Goal: Task Accomplishment & Management: Use online tool/utility

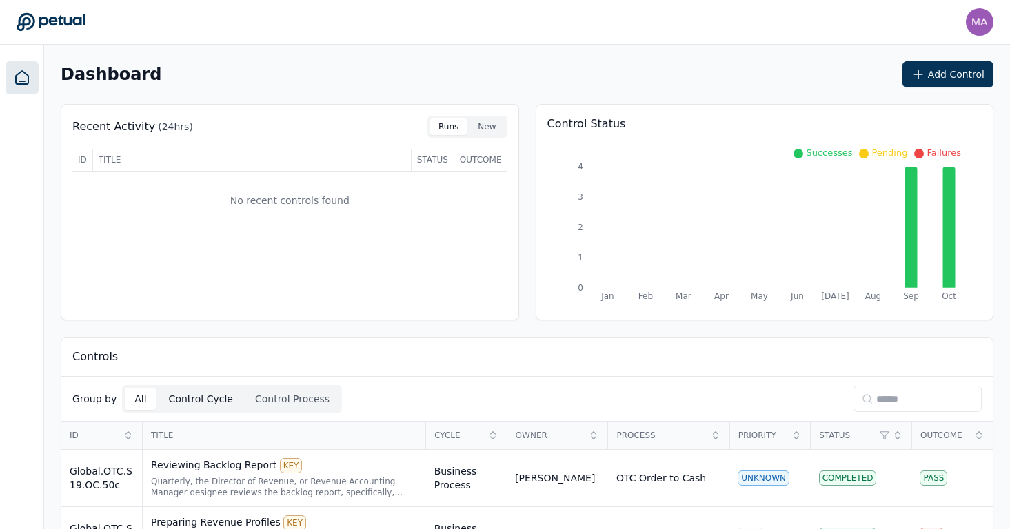
click at [201, 405] on button "Control Cycle" at bounding box center [200, 399] width 83 height 22
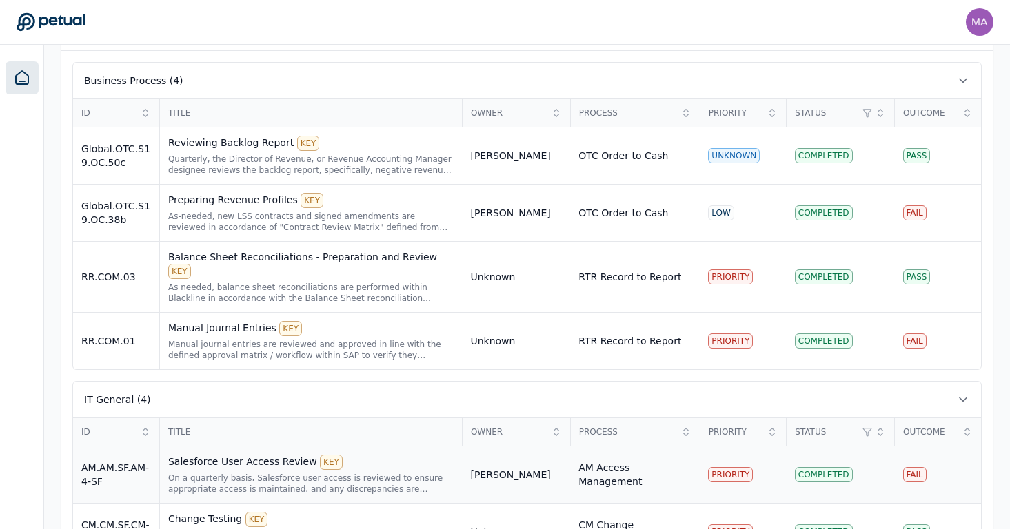
scroll to position [371, 0]
click at [278, 263] on div "Balance Sheet Reconciliations - Preparation and Review KEY" at bounding box center [311, 264] width 286 height 29
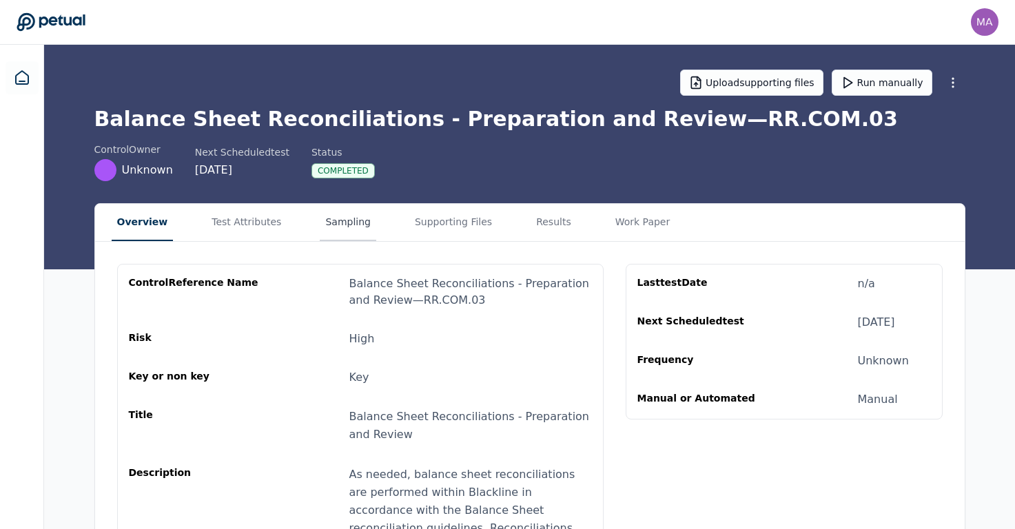
click at [349, 228] on button "Sampling" at bounding box center [348, 222] width 57 height 37
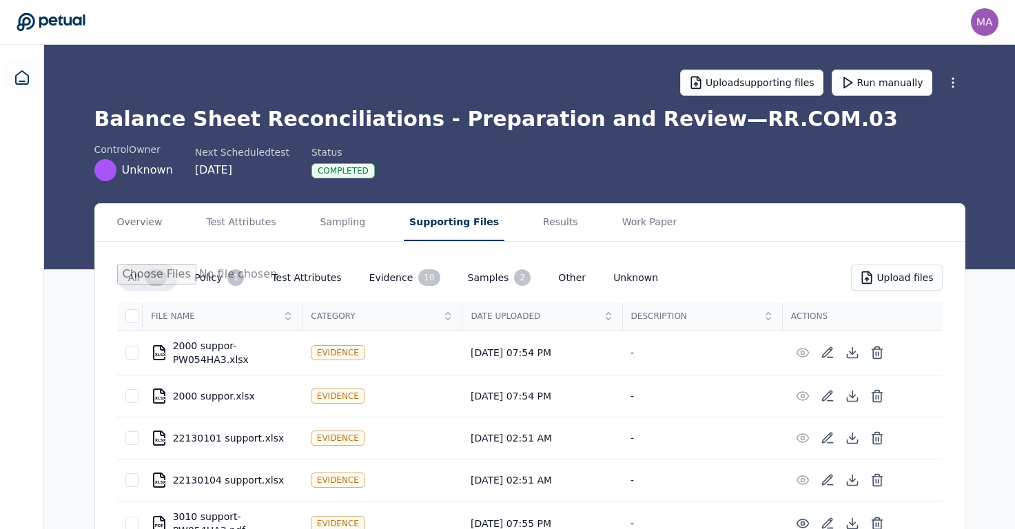
click at [455, 219] on button "Supporting Files" at bounding box center [454, 222] width 101 height 37
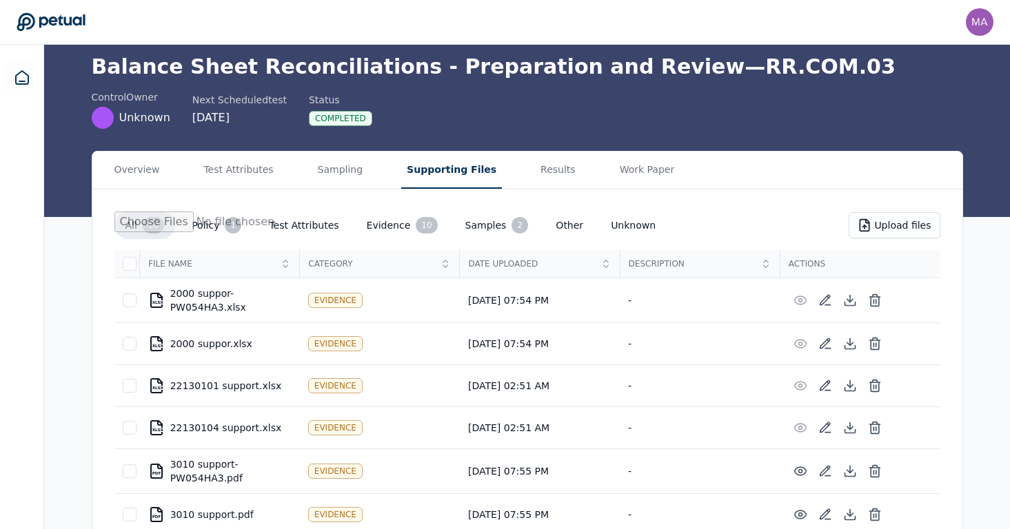
scroll to position [159, 0]
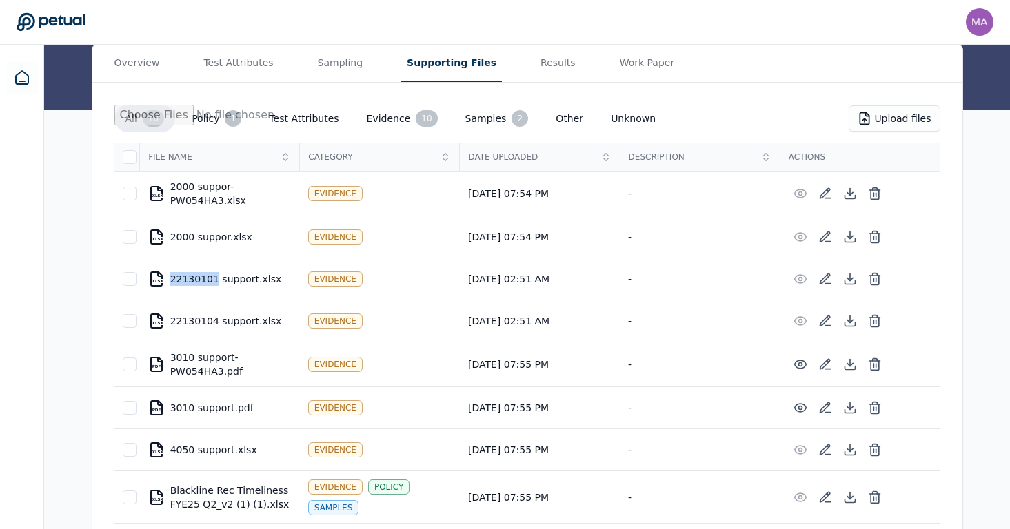
drag, startPoint x: 171, startPoint y: 278, endPoint x: 213, endPoint y: 276, distance: 42.1
click at [213, 276] on div "XLSX 22130101 support.xlsx" at bounding box center [219, 279] width 143 height 17
copy div "22130101"
click at [529, 77] on main "Upload supporting files Run manually Balance Sheet Reconciliations - Preparatio…" at bounding box center [527, 258] width 966 height 745
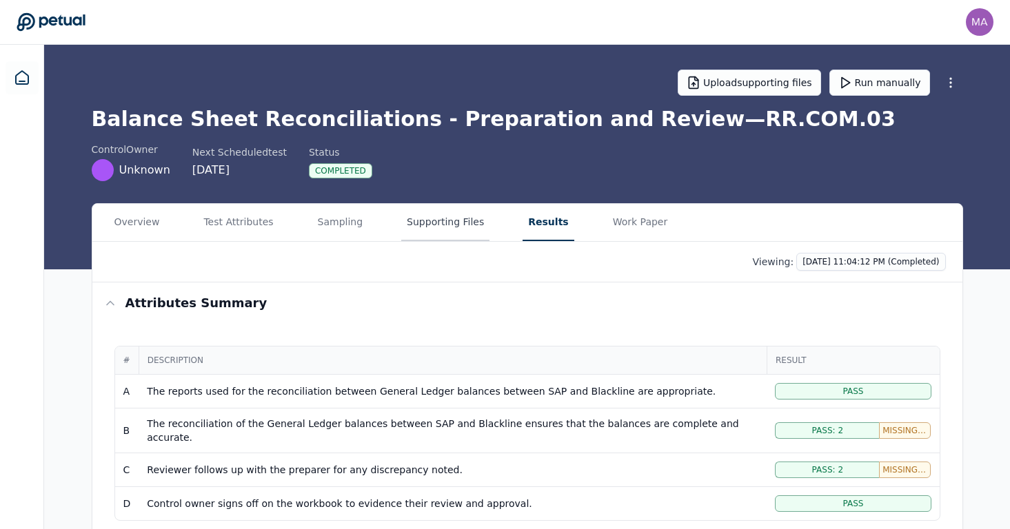
click at [440, 229] on button "Supporting Files" at bounding box center [445, 222] width 88 height 37
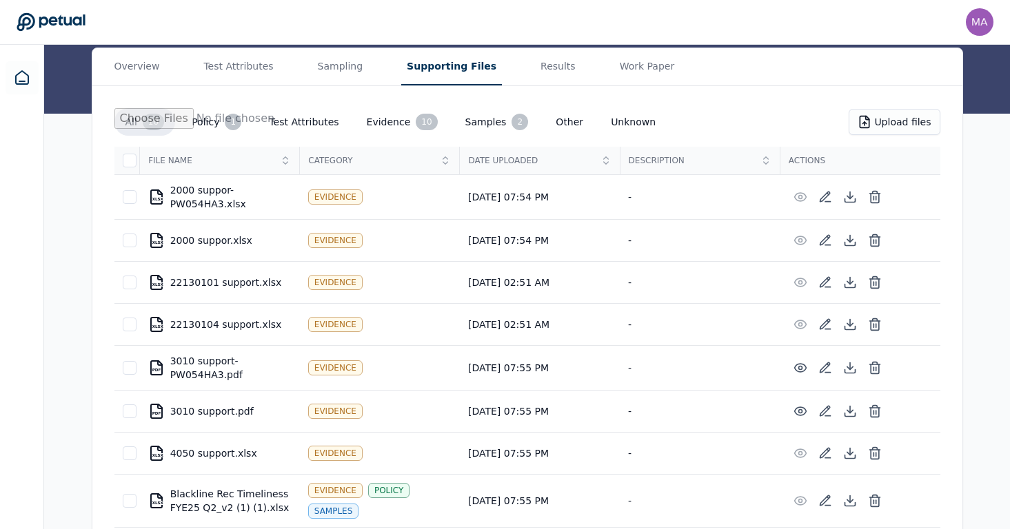
scroll to position [163, 0]
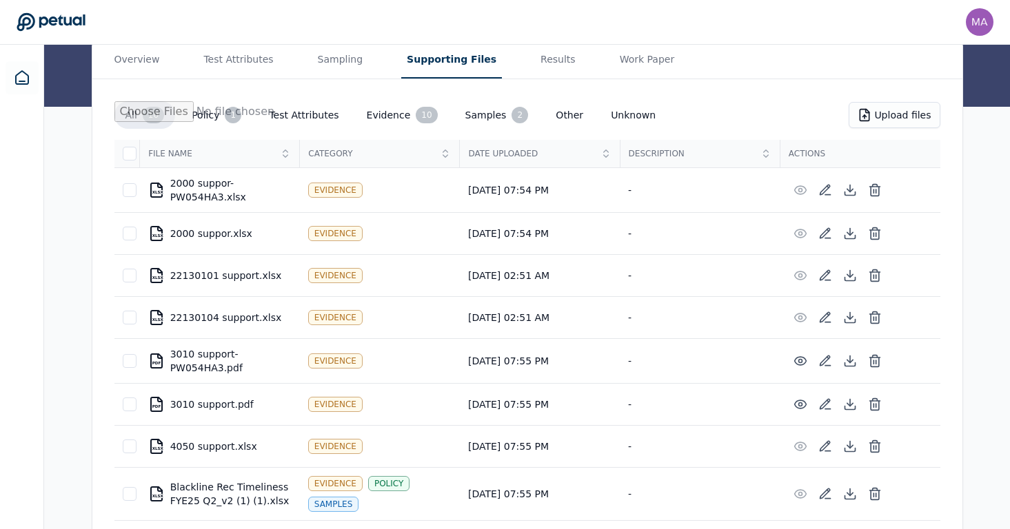
click at [254, 275] on div "XLSX 22130101 support.xlsx" at bounding box center [219, 275] width 143 height 17
click at [126, 278] on div at bounding box center [130, 276] width 14 height 14
click at [852, 271] on icon at bounding box center [850, 276] width 14 height 14
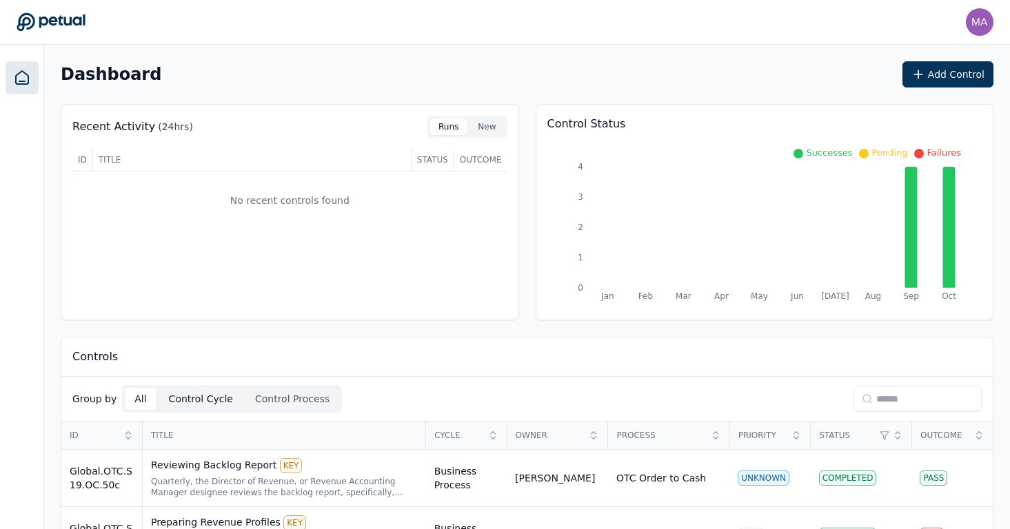
click at [205, 396] on button "Control Cycle" at bounding box center [200, 399] width 83 height 22
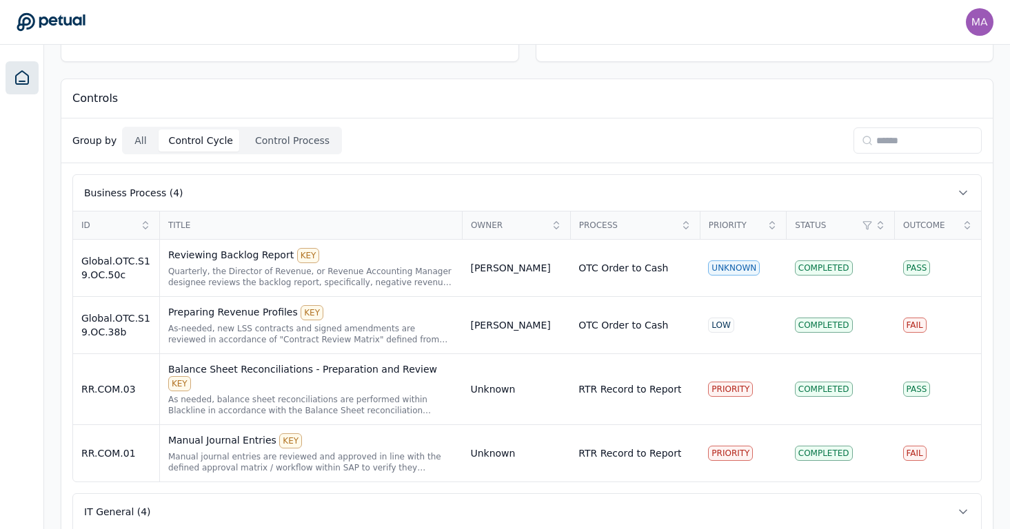
scroll to position [265, 0]
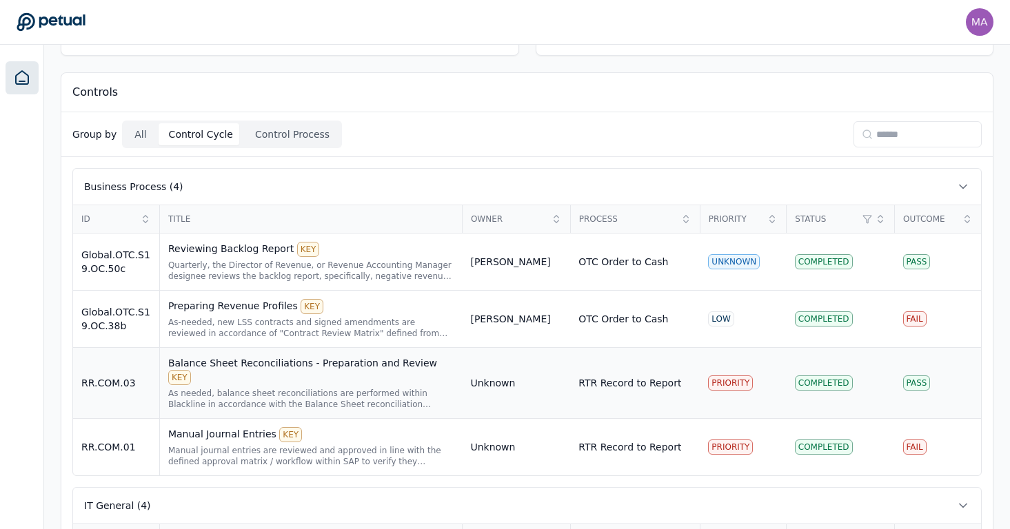
click at [217, 371] on div "Balance Sheet Reconciliations - Preparation and Review KEY" at bounding box center [311, 370] width 286 height 29
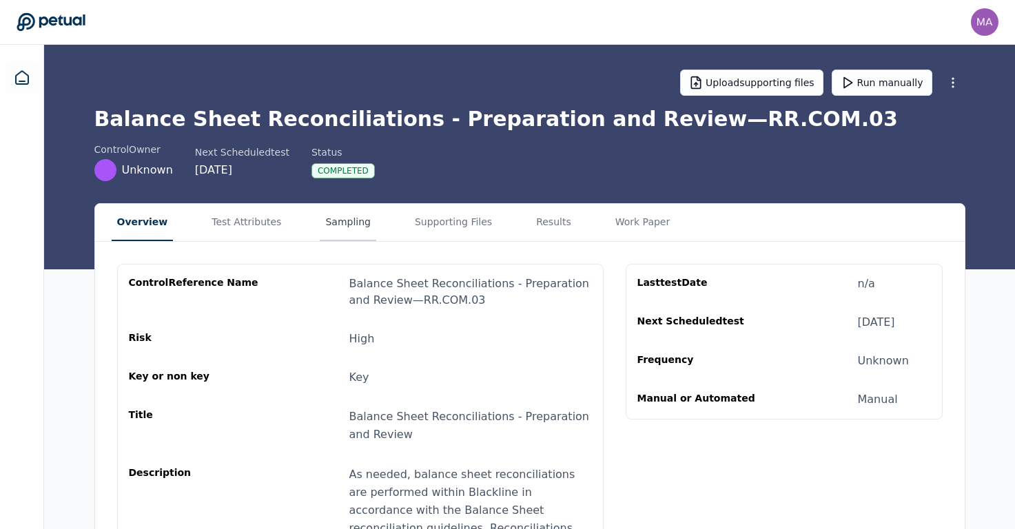
click at [325, 226] on button "Sampling" at bounding box center [348, 222] width 57 height 37
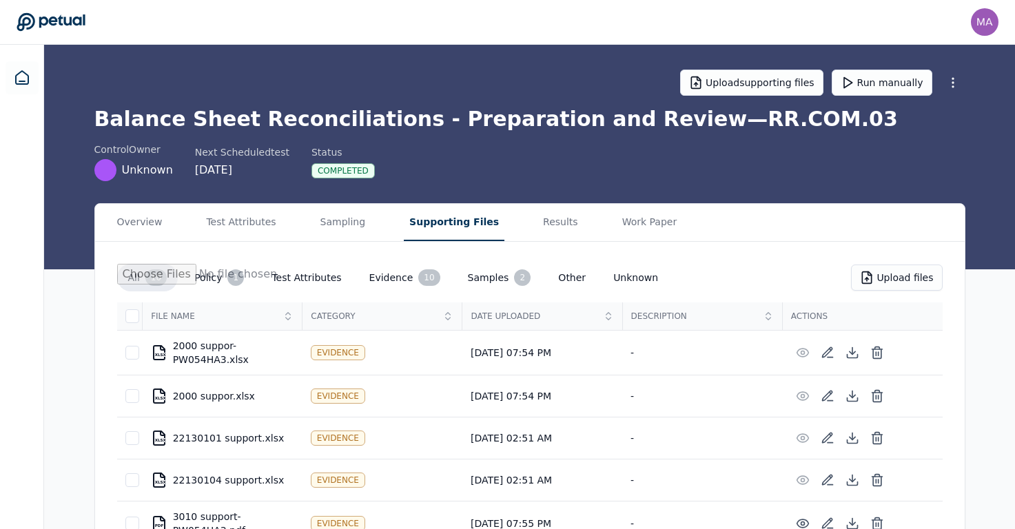
click at [444, 229] on button "Supporting Files" at bounding box center [454, 222] width 101 height 37
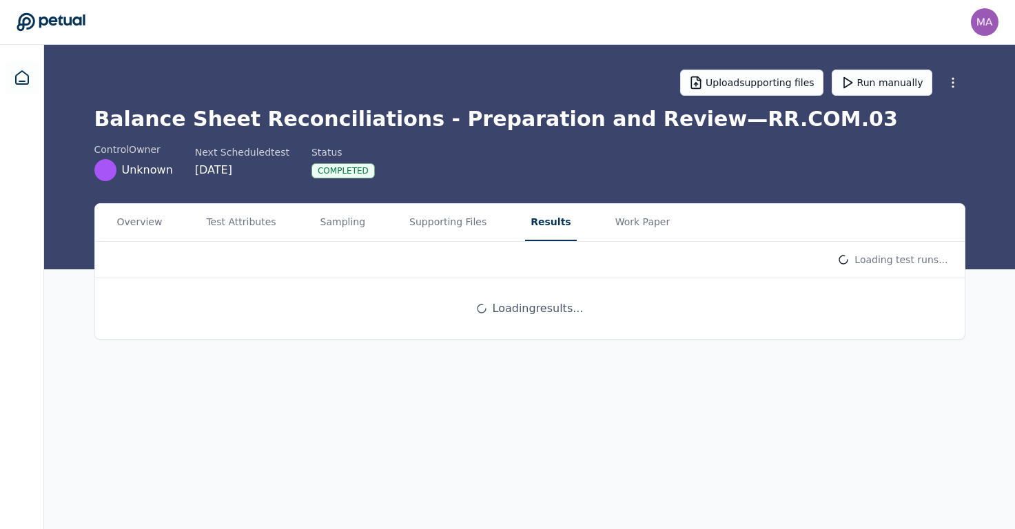
click at [525, 57] on main "Upload supporting files Run manually Balance Sheet Reconciliations - Preparatio…" at bounding box center [529, 287] width 971 height 485
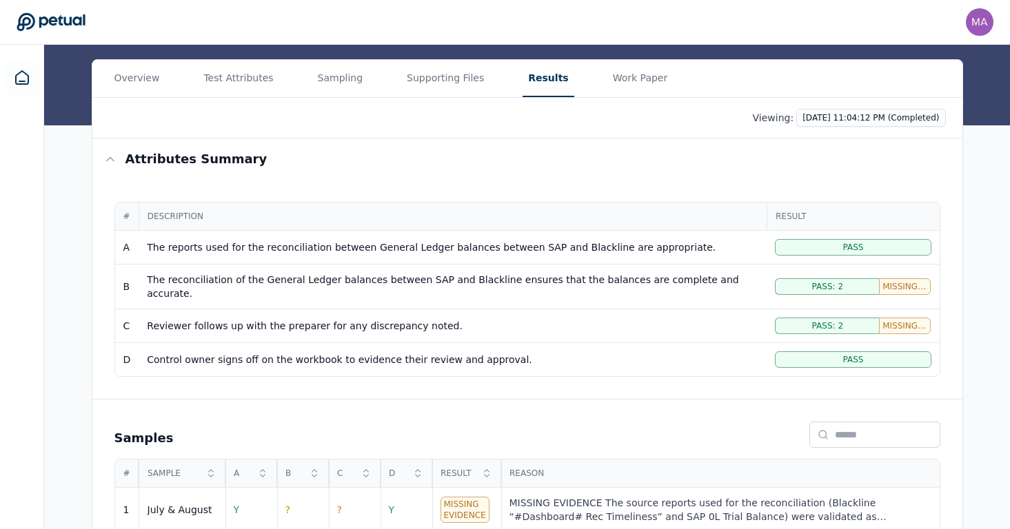
scroll to position [137, 0]
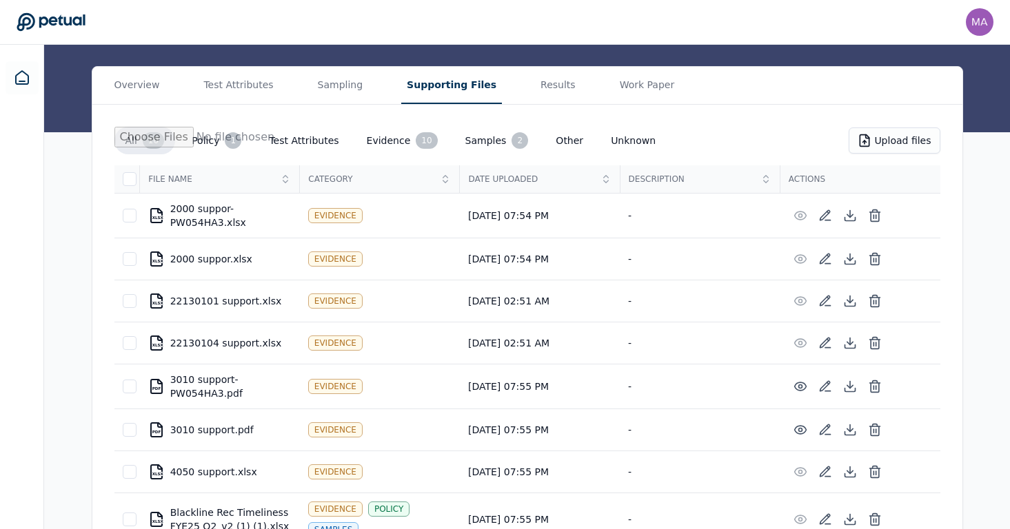
click at [454, 93] on button "Supporting Files" at bounding box center [451, 85] width 101 height 37
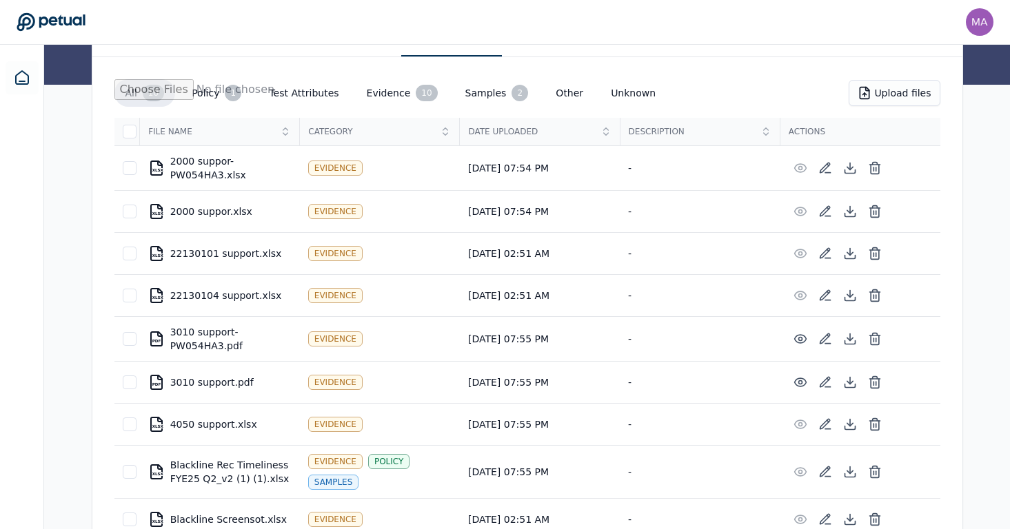
scroll to position [225, 0]
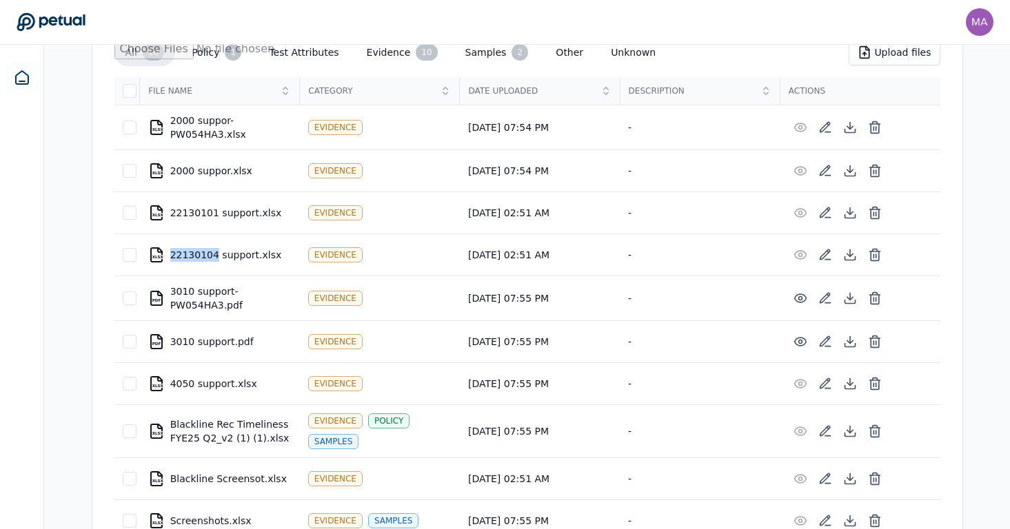
drag, startPoint x: 170, startPoint y: 254, endPoint x: 215, endPoint y: 259, distance: 45.1
click at [215, 259] on div "XLSX 22130104 support.xlsx" at bounding box center [219, 255] width 143 height 17
copy div "22130104"
drag, startPoint x: 172, startPoint y: 254, endPoint x: 212, endPoint y: 254, distance: 40.0
click at [212, 254] on div "XLSX 22130104 support.xlsx" at bounding box center [219, 255] width 143 height 17
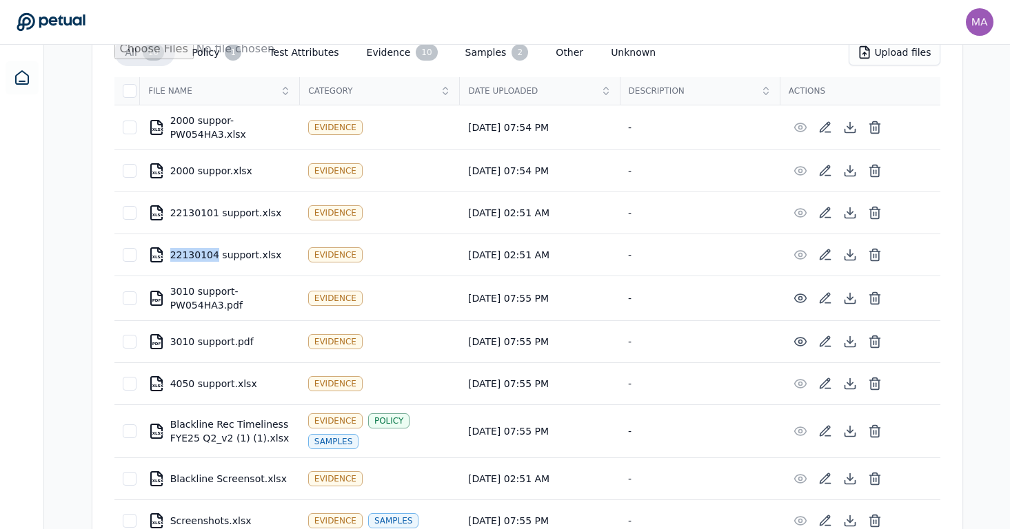
drag, startPoint x: 214, startPoint y: 255, endPoint x: 172, endPoint y: 254, distance: 42.8
click at [172, 254] on div "XLSX 22130104 support.xlsx" at bounding box center [219, 255] width 143 height 17
copy div "22130104"
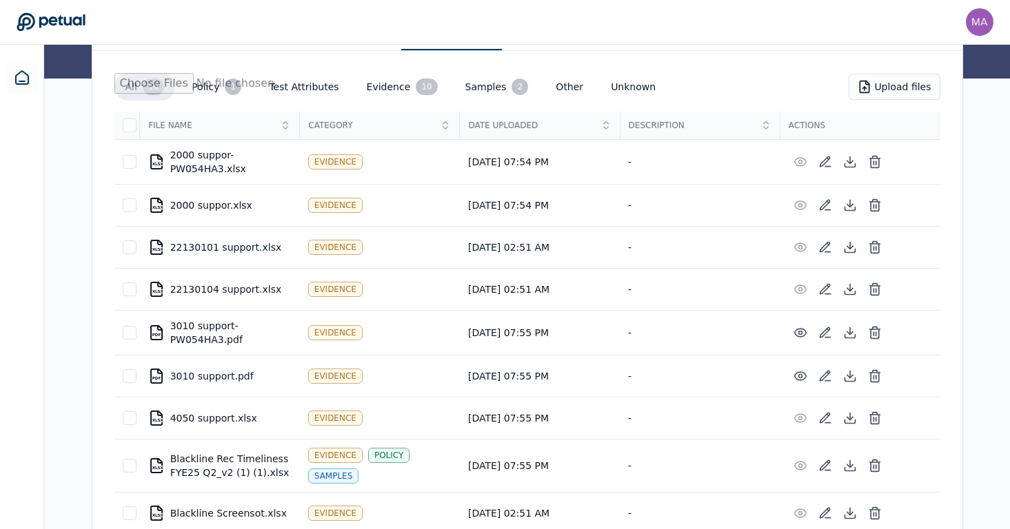
scroll to position [0, 0]
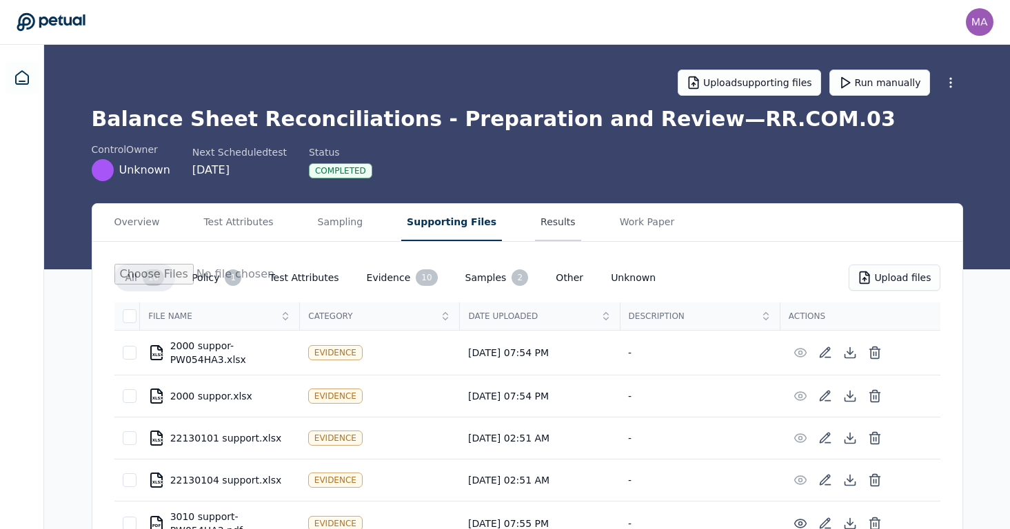
click at [535, 232] on button "Results" at bounding box center [558, 222] width 46 height 37
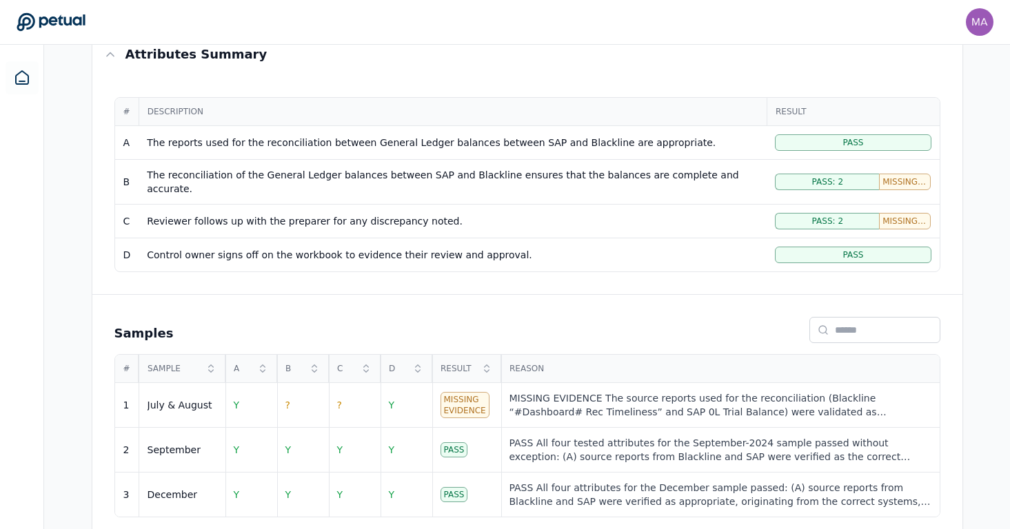
scroll to position [130, 0]
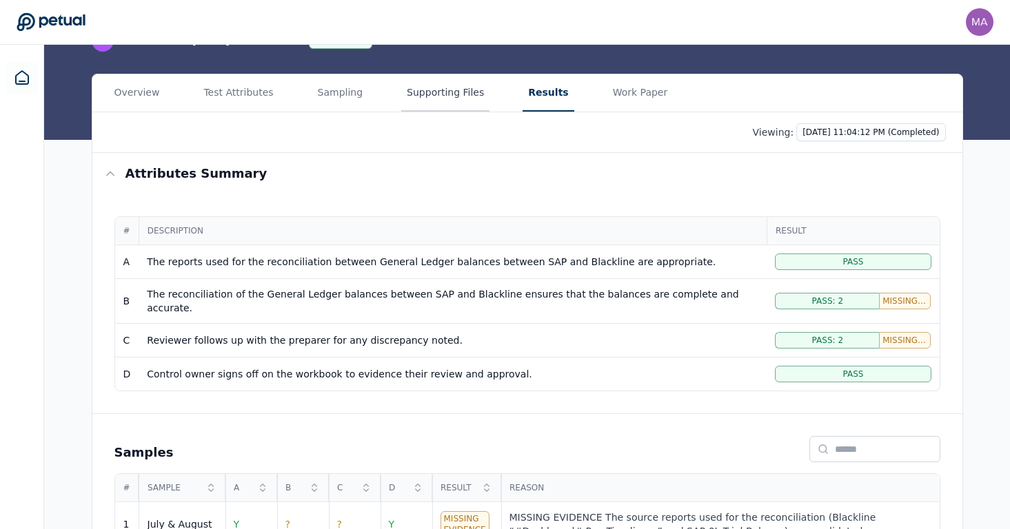
click at [413, 104] on button "Supporting Files" at bounding box center [445, 92] width 88 height 37
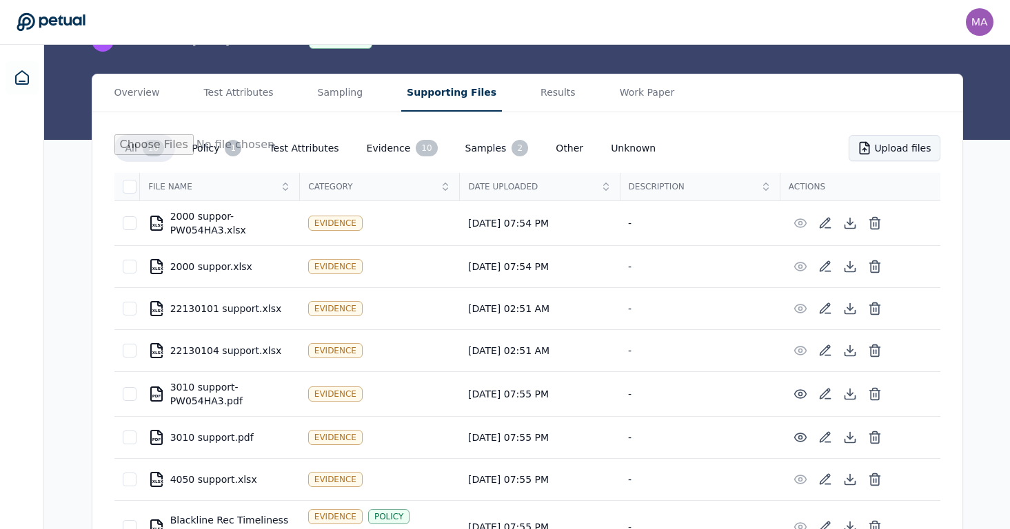
click at [880, 141] on button "Upload files" at bounding box center [893, 148] width 91 height 26
type input "**********"
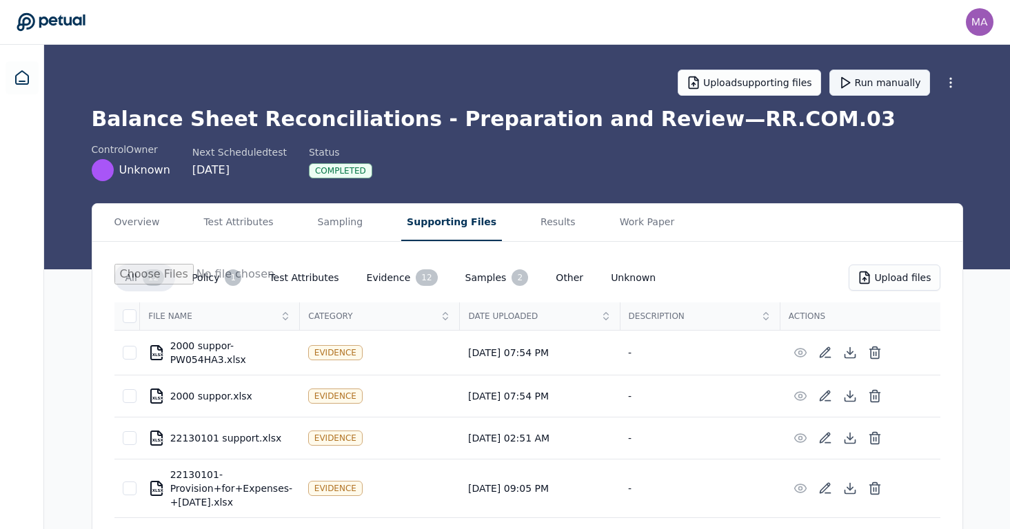
click at [894, 73] on button "Run manually" at bounding box center [879, 83] width 101 height 26
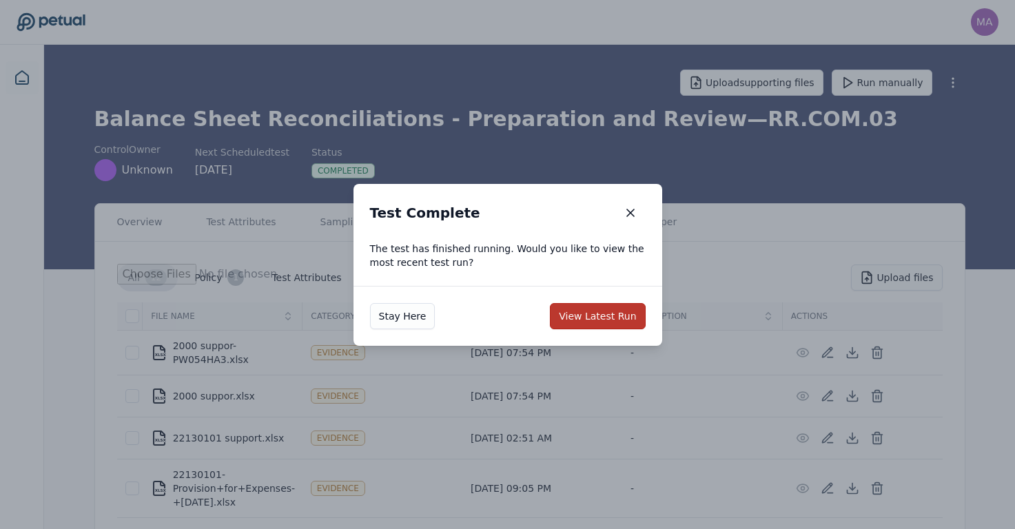
click at [588, 323] on button "View Latest Run" at bounding box center [597, 316] width 95 height 26
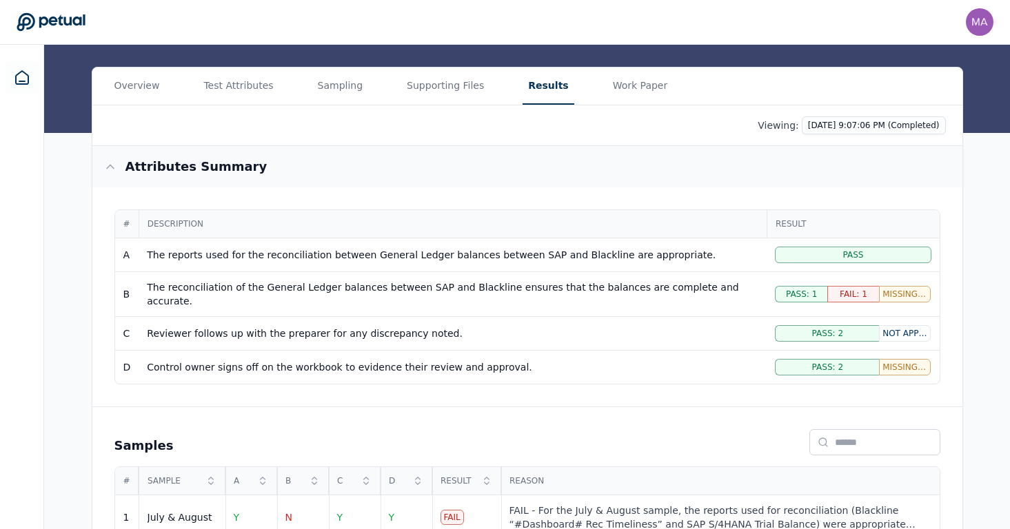
scroll to position [249, 0]
